Goal: Task Accomplishment & Management: Use online tool/utility

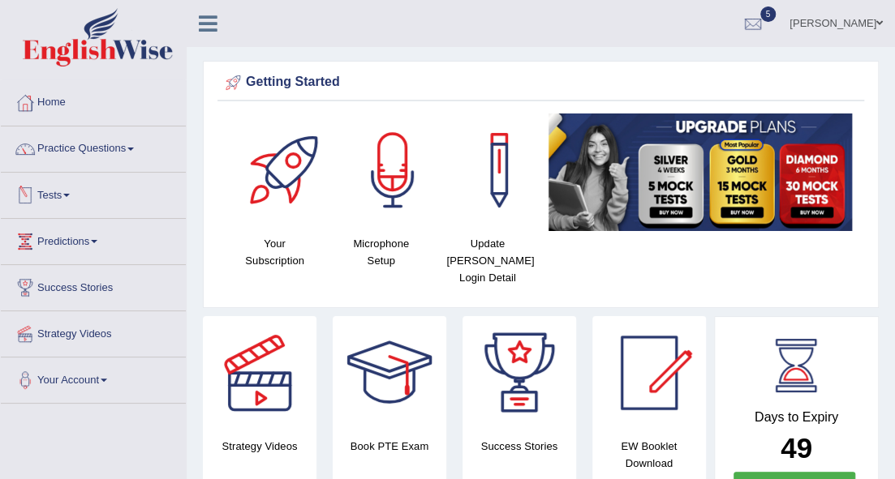
click at [64, 191] on link "Tests" at bounding box center [93, 193] width 185 height 41
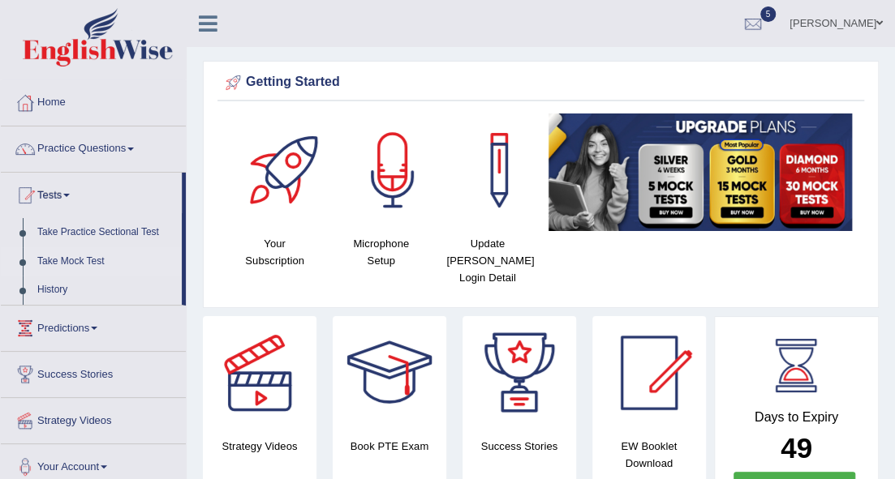
click at [88, 262] on link "Take Mock Test" at bounding box center [106, 261] width 152 height 29
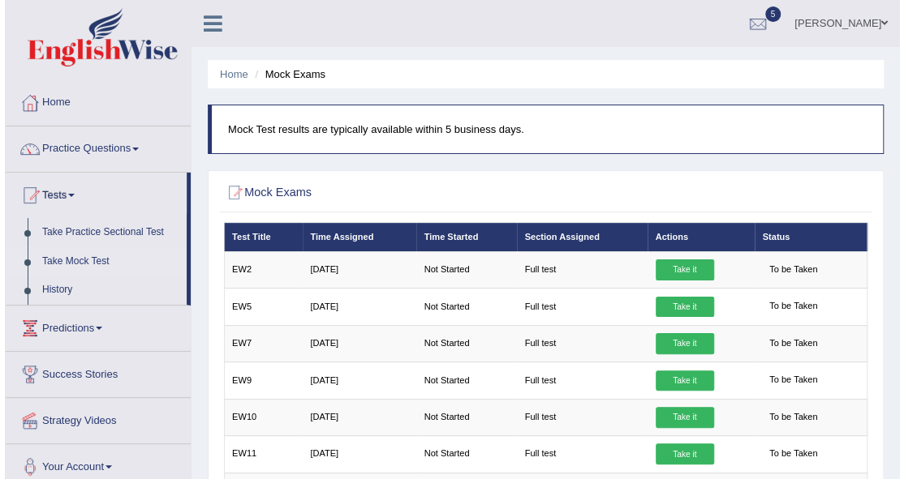
scroll to position [54, 0]
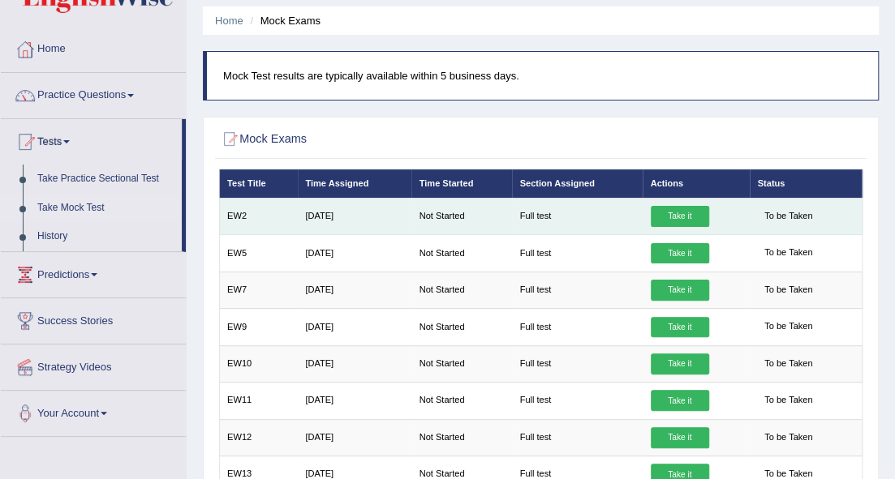
click at [699, 216] on link "Take it" at bounding box center [680, 216] width 58 height 21
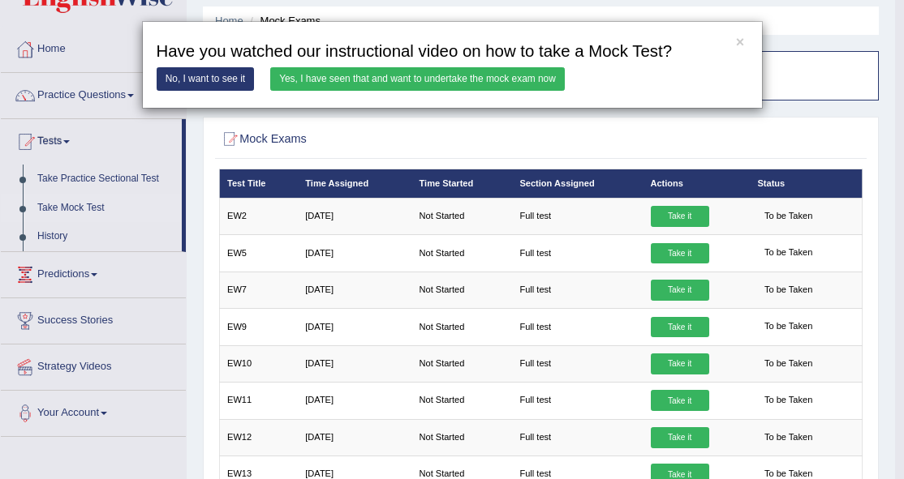
click at [350, 81] on link "Yes, I have seen that and want to undertake the mock exam now" at bounding box center [417, 79] width 295 height 24
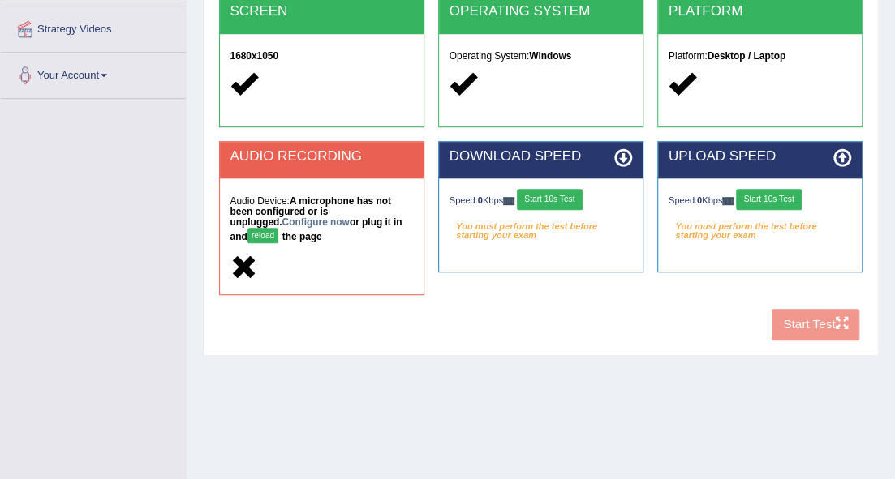
scroll to position [325, 0]
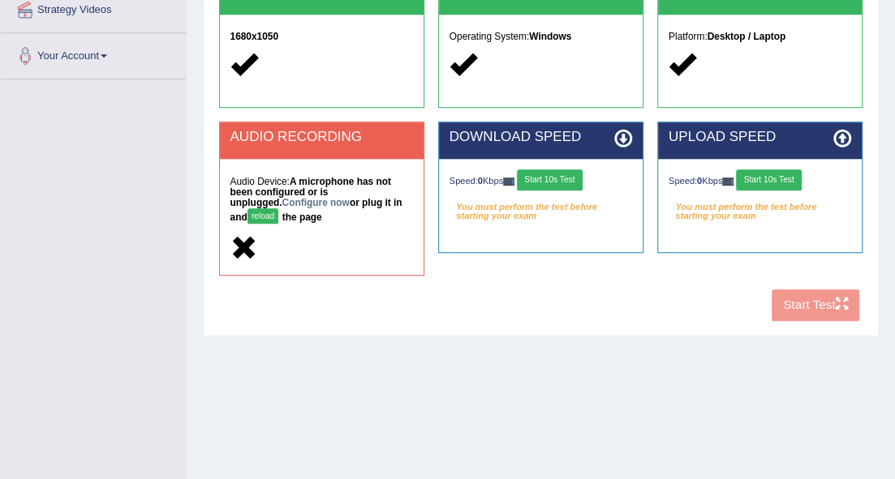
click at [774, 293] on div "COOKIES Cookies Enabled JAVASCRIPT Javascript Enabled BROWSER Browser: Chrome S…" at bounding box center [540, 80] width 651 height 497
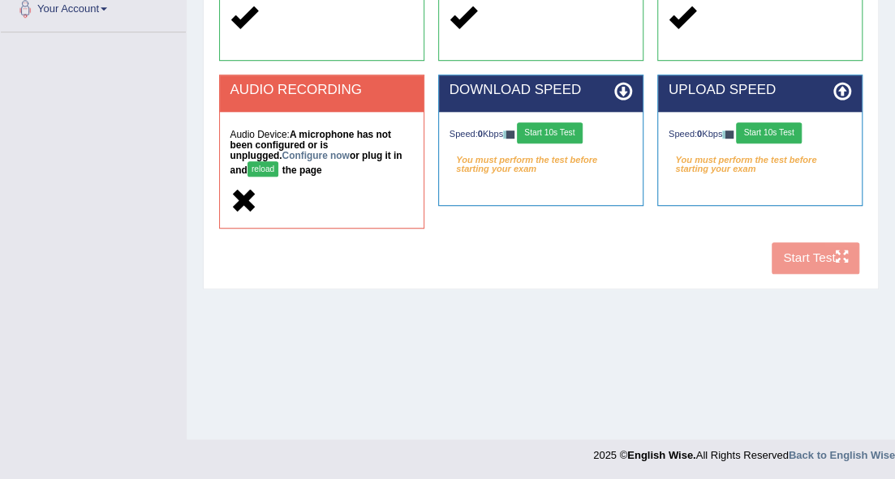
scroll to position [318, 0]
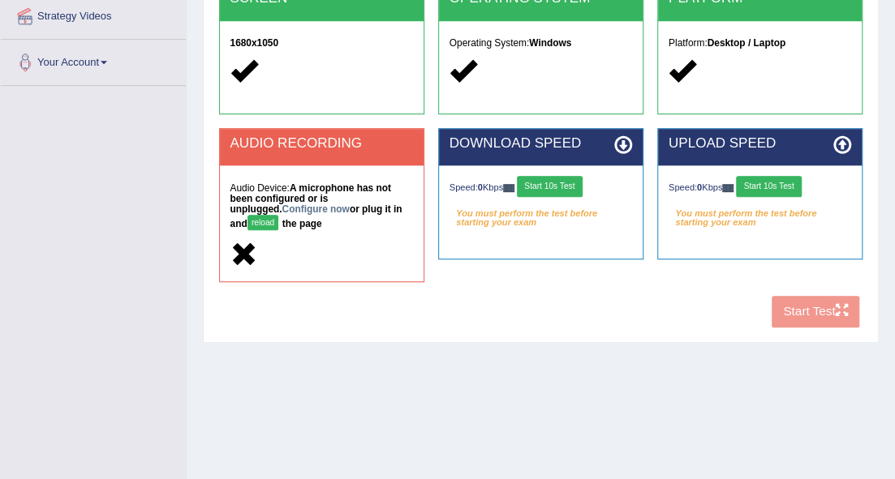
click at [279, 215] on button "reload" at bounding box center [263, 222] width 32 height 15
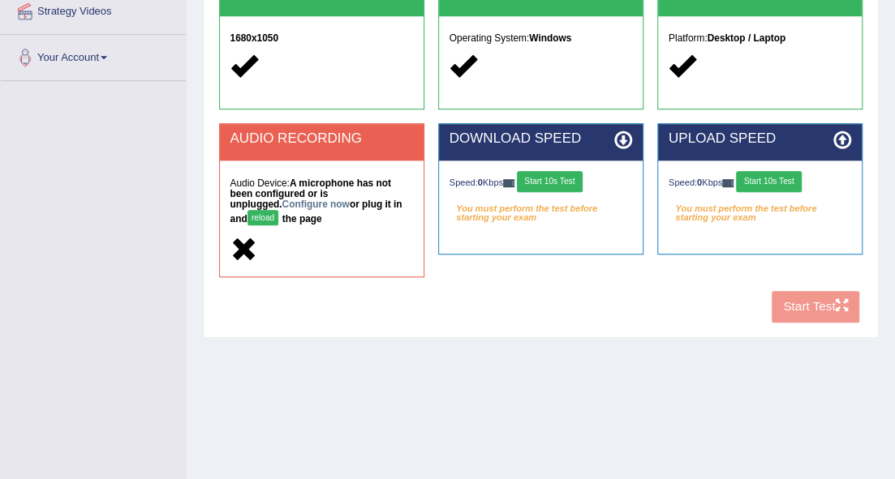
click at [279, 210] on button "reload" at bounding box center [263, 217] width 32 height 15
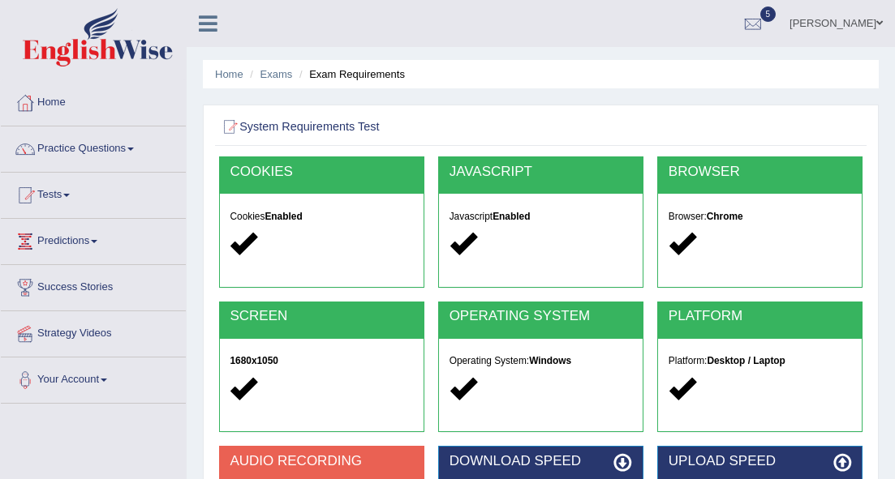
scroll to position [323, 0]
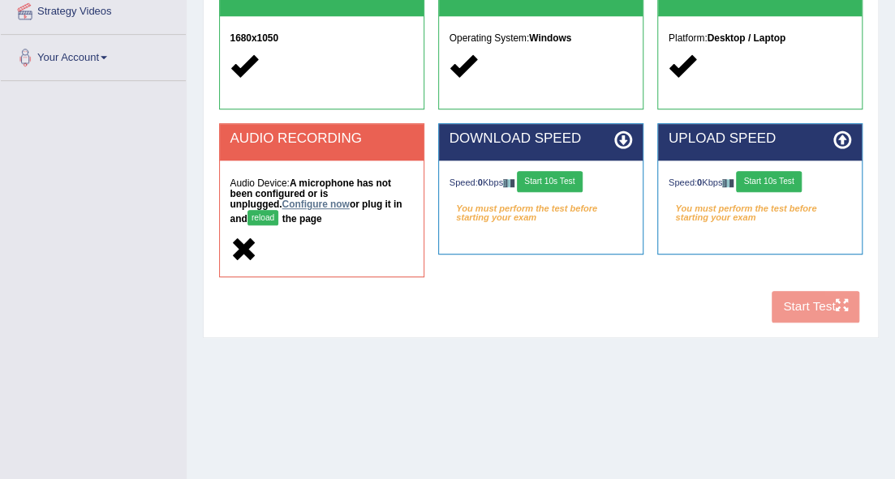
click at [285, 209] on link "Configure now" at bounding box center [315, 204] width 67 height 11
